Goal: Task Accomplishment & Management: Complete application form

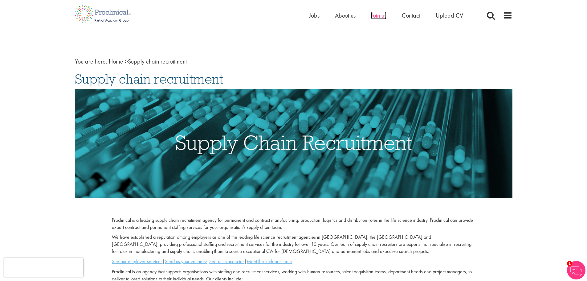
click at [380, 18] on span "Join us" at bounding box center [378, 15] width 15 height 8
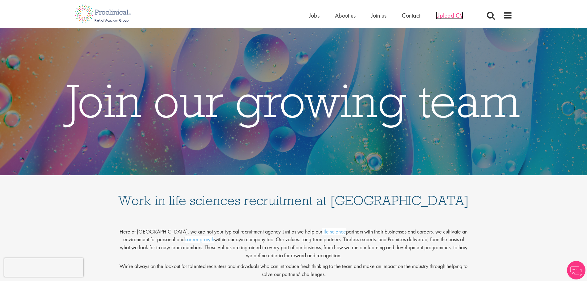
click at [456, 15] on span "Upload CV" at bounding box center [449, 15] width 27 height 8
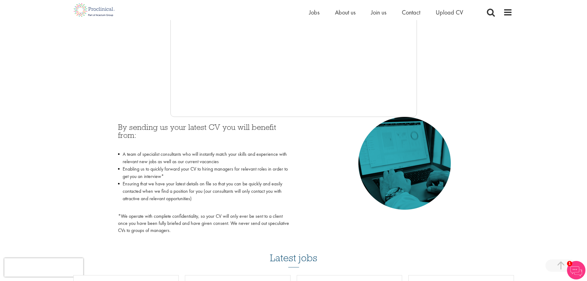
scroll to position [164, 0]
